Goal: Navigation & Orientation: Find specific page/section

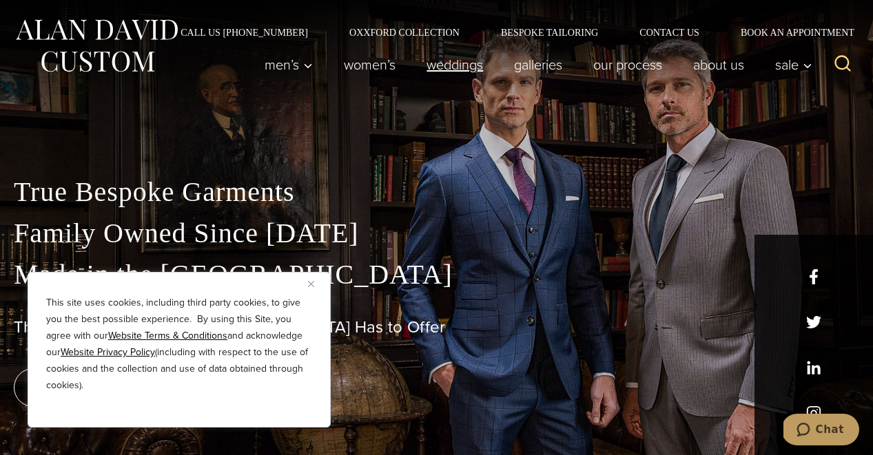
click at [449, 70] on link "weddings" at bounding box center [455, 65] width 88 height 28
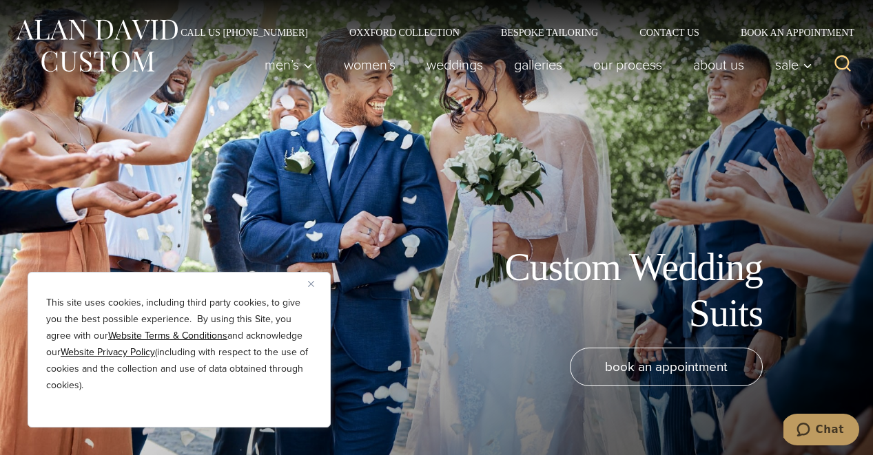
click at [314, 285] on button "Close" at bounding box center [316, 284] width 17 height 17
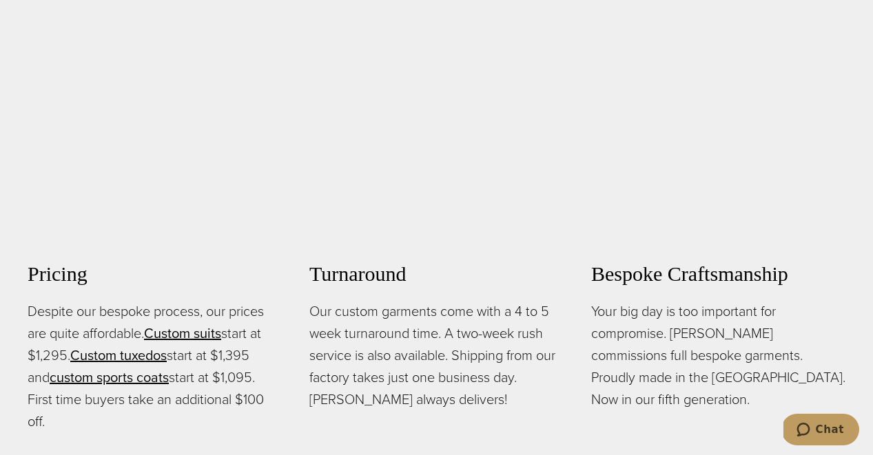
scroll to position [880, 0]
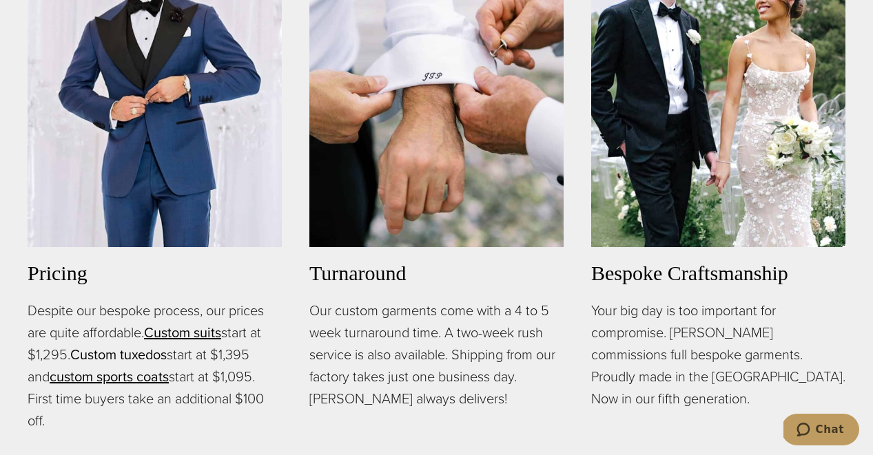
click at [159, 345] on link "Custom tuxedos" at bounding box center [118, 355] width 96 height 21
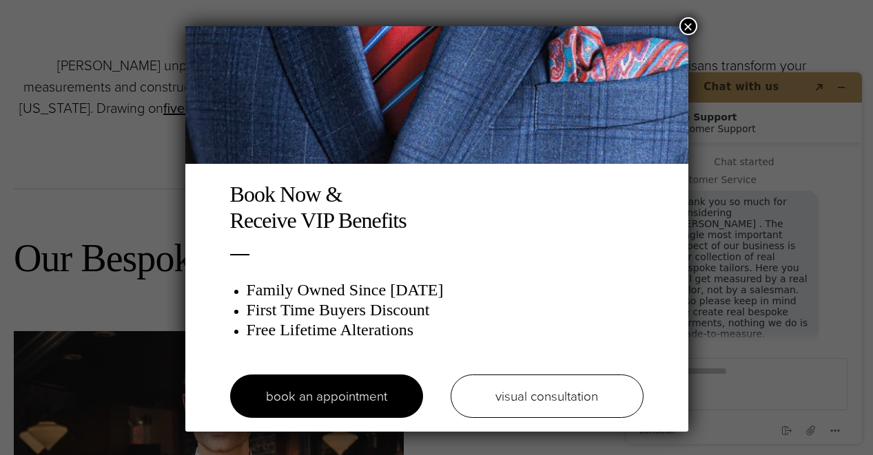
click at [689, 23] on button "×" at bounding box center [688, 26] width 18 height 18
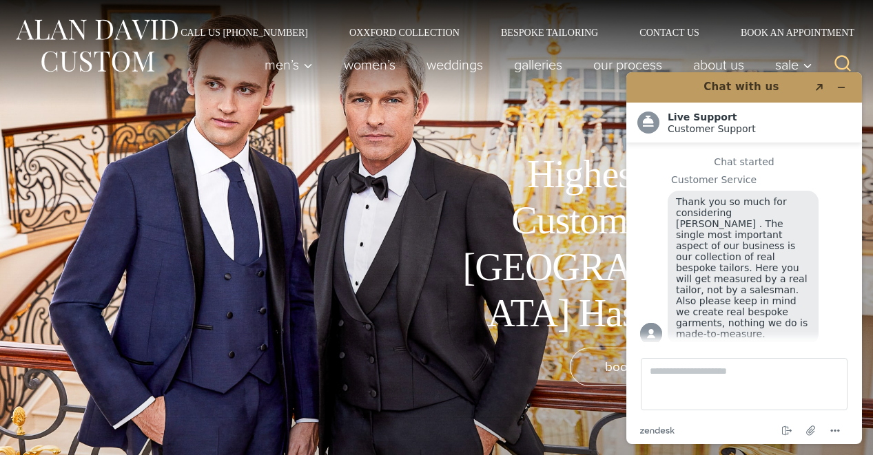
scroll to position [2, 0]
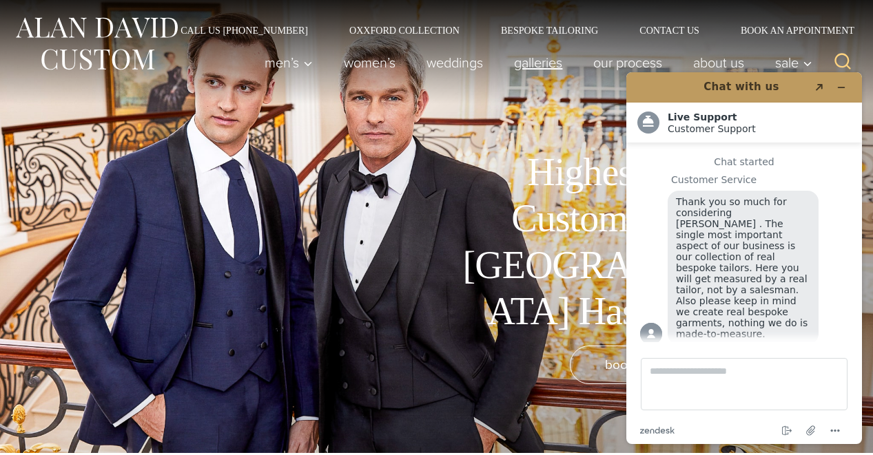
click at [529, 68] on link "Galleries" at bounding box center [538, 63] width 79 height 28
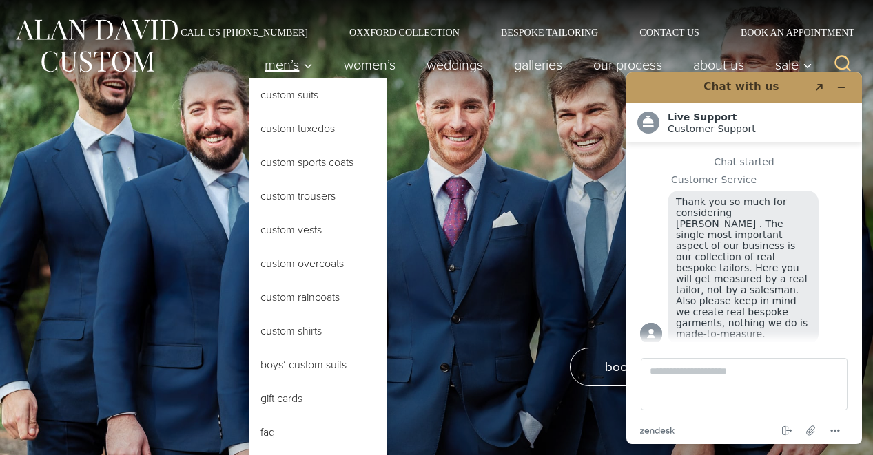
click at [305, 65] on icon "Primary Navigation" at bounding box center [309, 66] width 8 height 4
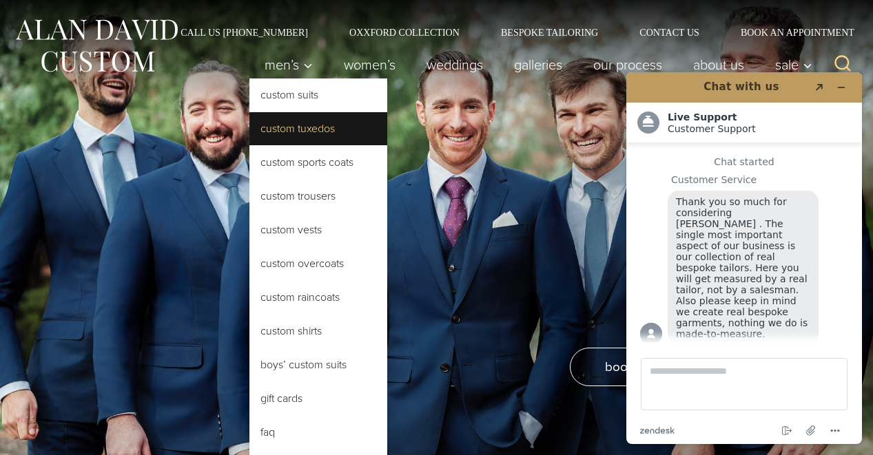
click at [300, 132] on link "Custom Tuxedos" at bounding box center [318, 128] width 138 height 33
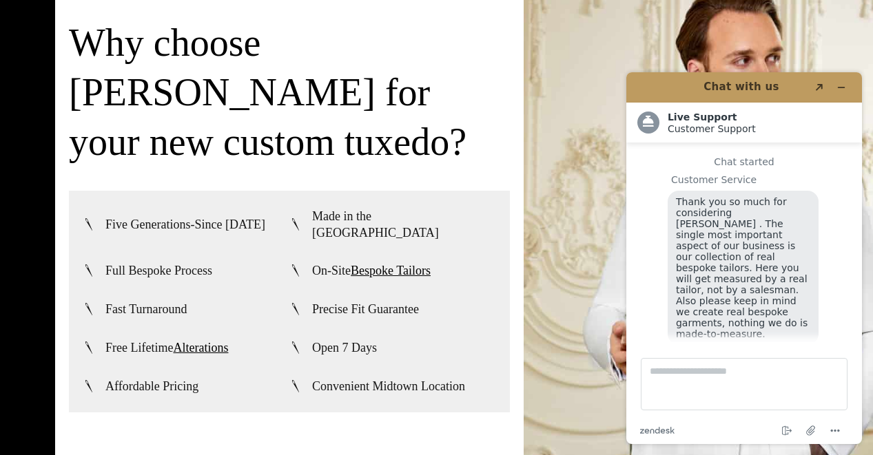
scroll to position [14, 0]
